Goal: Transaction & Acquisition: Book appointment/travel/reservation

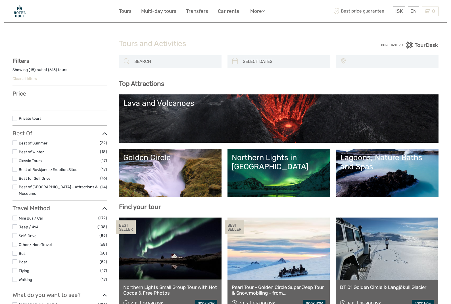
select select
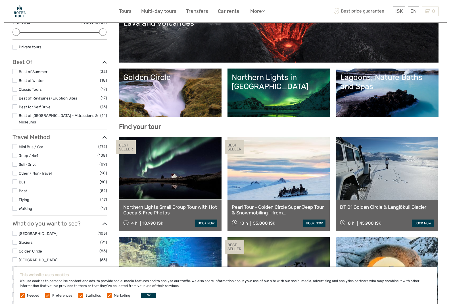
scroll to position [81, 0]
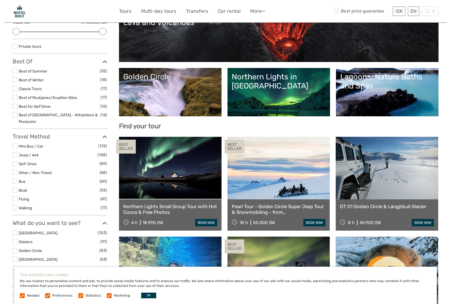
click at [173, 110] on link "Golden Circle" at bounding box center [170, 92] width 94 height 40
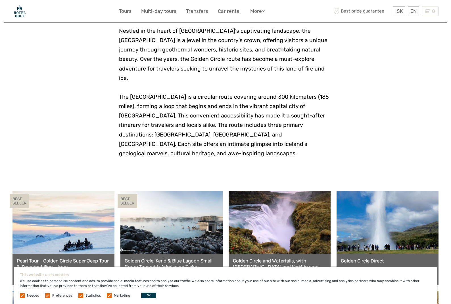
scroll to position [129, 0]
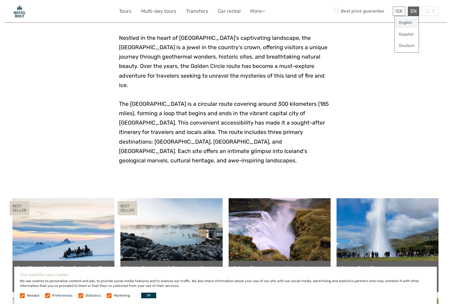
click at [409, 21] on link "English" at bounding box center [407, 23] width 24 height 10
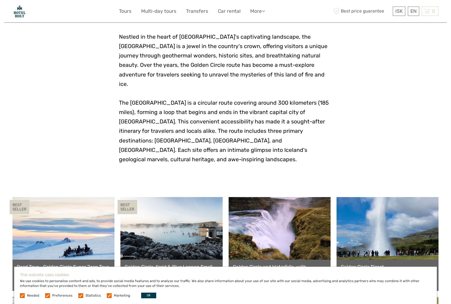
scroll to position [130, 0]
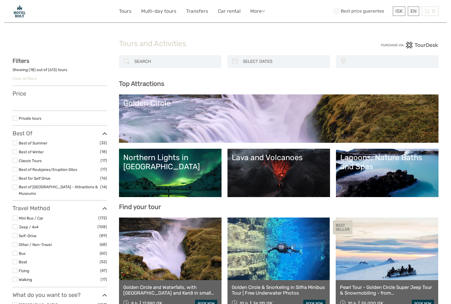
select select
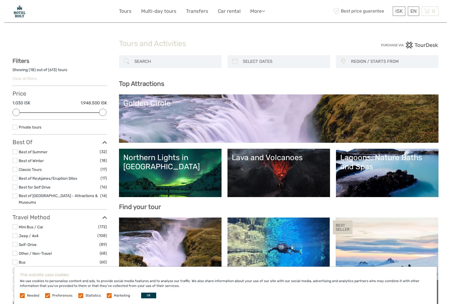
click at [192, 138] on div "Golden Circle" at bounding box center [279, 118] width 320 height 48
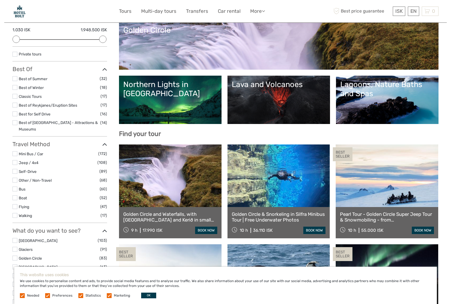
scroll to position [76, 0]
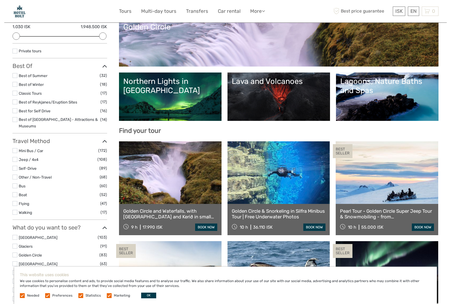
click at [175, 194] on link at bounding box center [170, 172] width 103 height 63
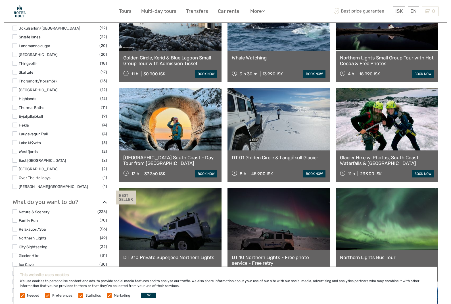
scroll to position [330, 0]
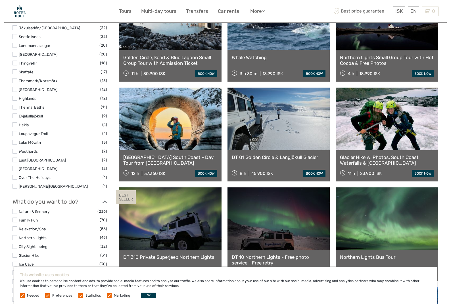
click at [276, 155] on link "DT 01 Golden Circle & Langjökull Glacier" at bounding box center [279, 157] width 94 height 6
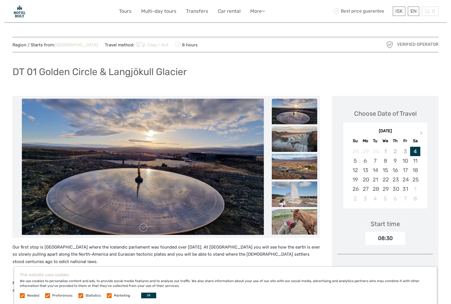
click at [287, 135] on img at bounding box center [294, 139] width 45 height 26
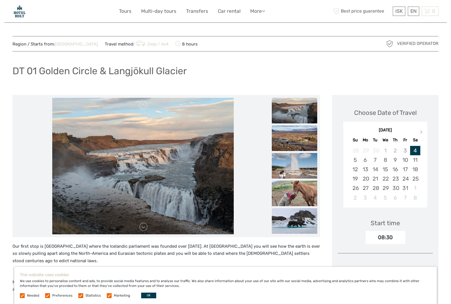
scroll to position [0, 0]
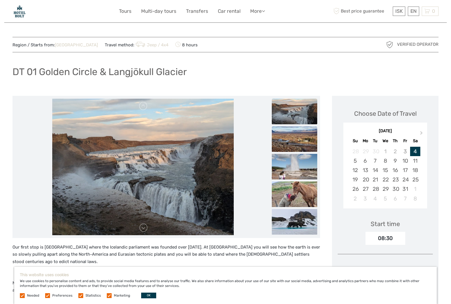
click at [287, 139] on img at bounding box center [294, 139] width 45 height 26
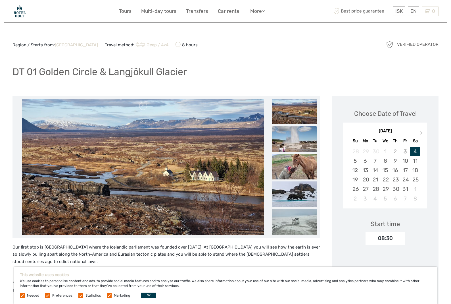
scroll to position [1, 0]
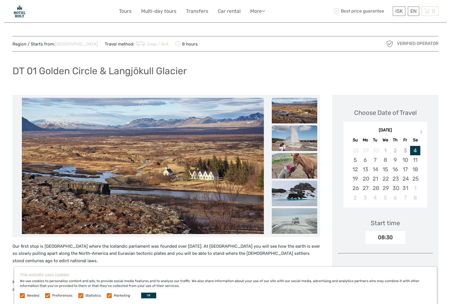
click at [291, 148] on img at bounding box center [294, 138] width 45 height 26
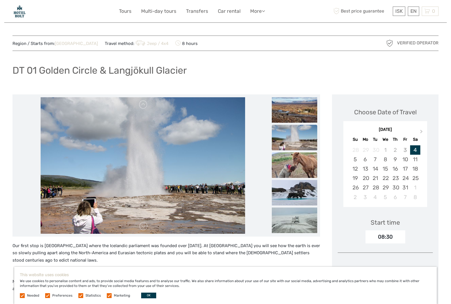
scroll to position [0, 0]
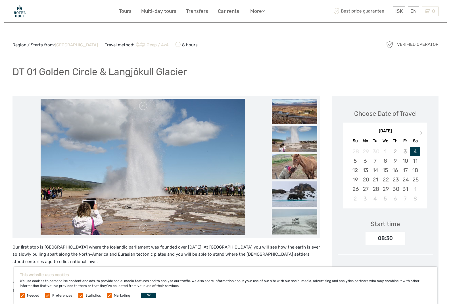
click at [289, 160] on img at bounding box center [294, 167] width 45 height 26
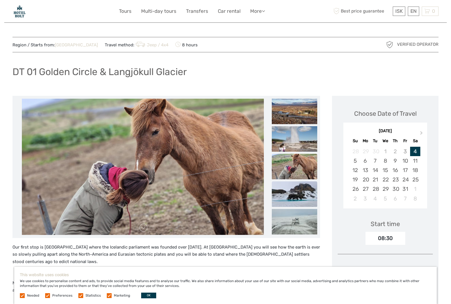
click at [286, 189] on img at bounding box center [294, 194] width 45 height 26
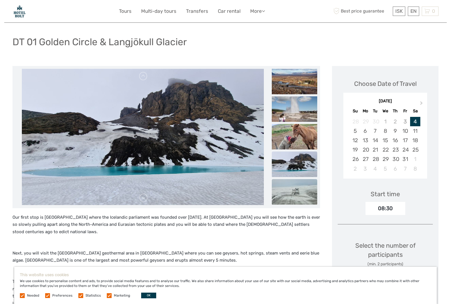
scroll to position [32, 0]
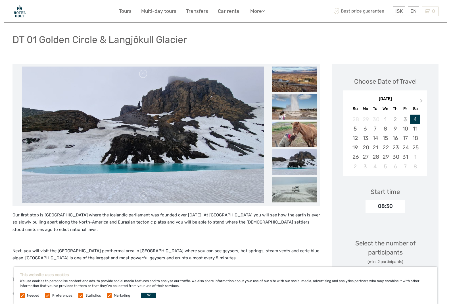
click at [293, 194] on img at bounding box center [294, 190] width 45 height 26
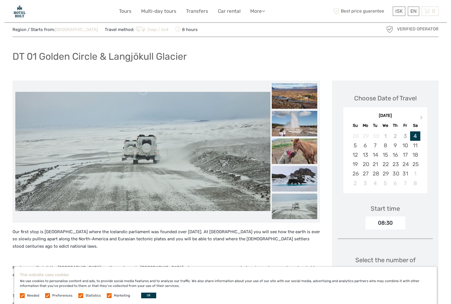
scroll to position [15, 0]
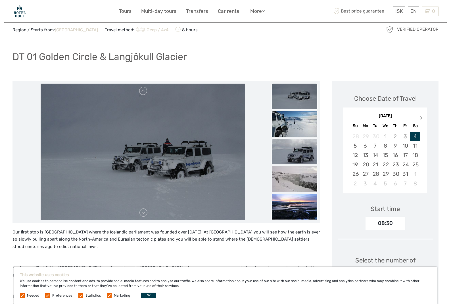
click at [422, 116] on button "Next Month" at bounding box center [422, 119] width 9 height 9
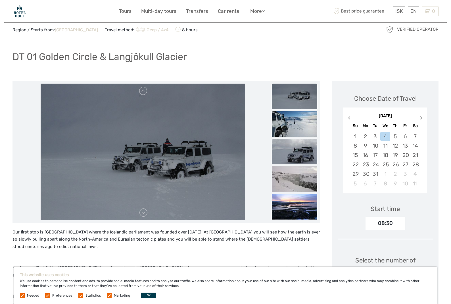
click at [422, 116] on button "Next Month" at bounding box center [422, 119] width 9 height 9
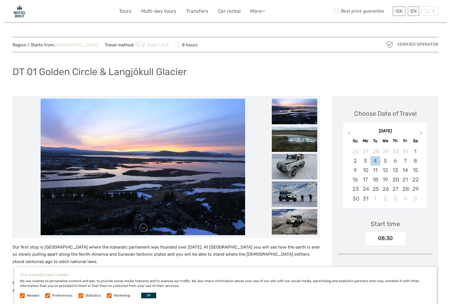
scroll to position [0, 0]
